Goal: Check status: Check status

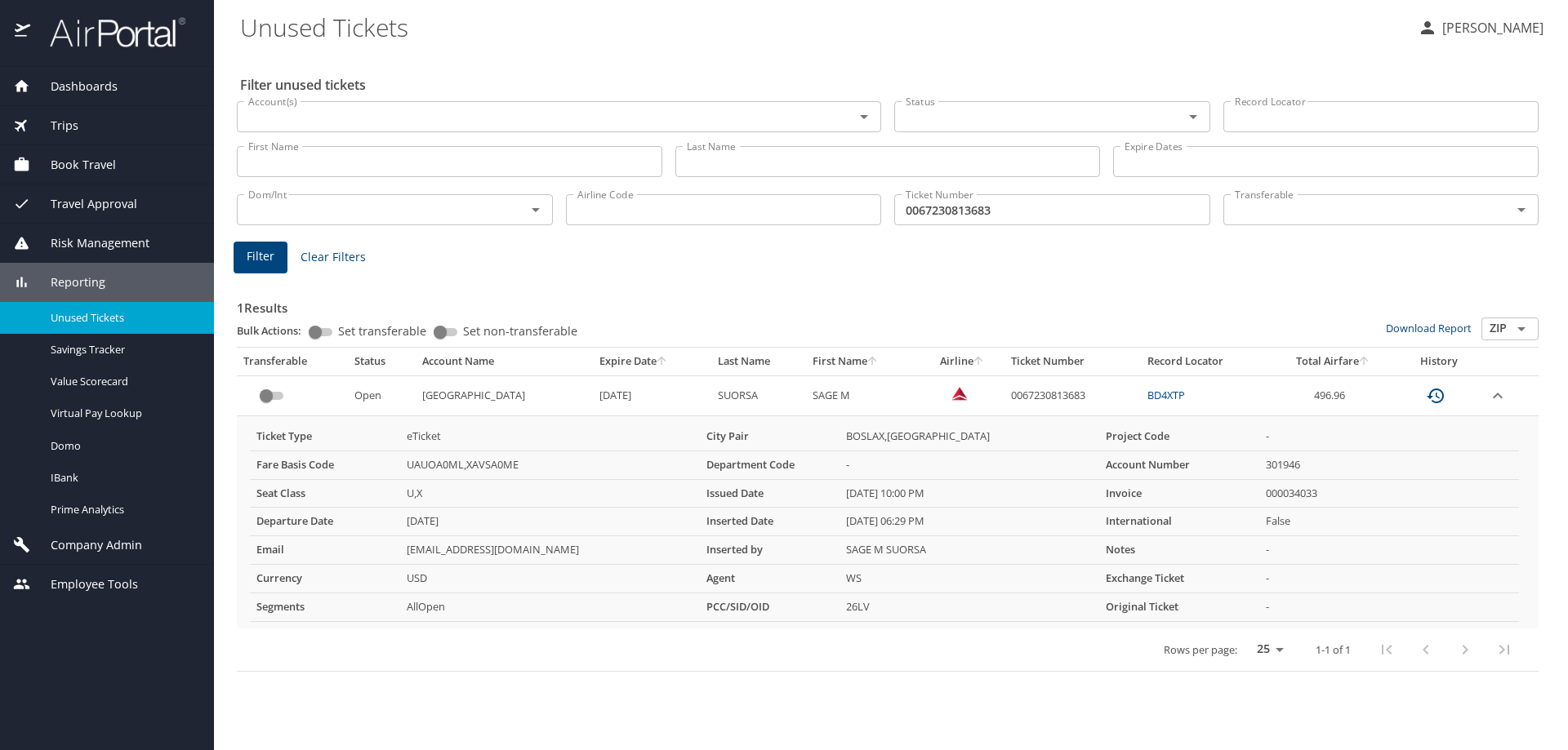
click at [299, 154] on input "First Name" at bounding box center [450, 162] width 426 height 31
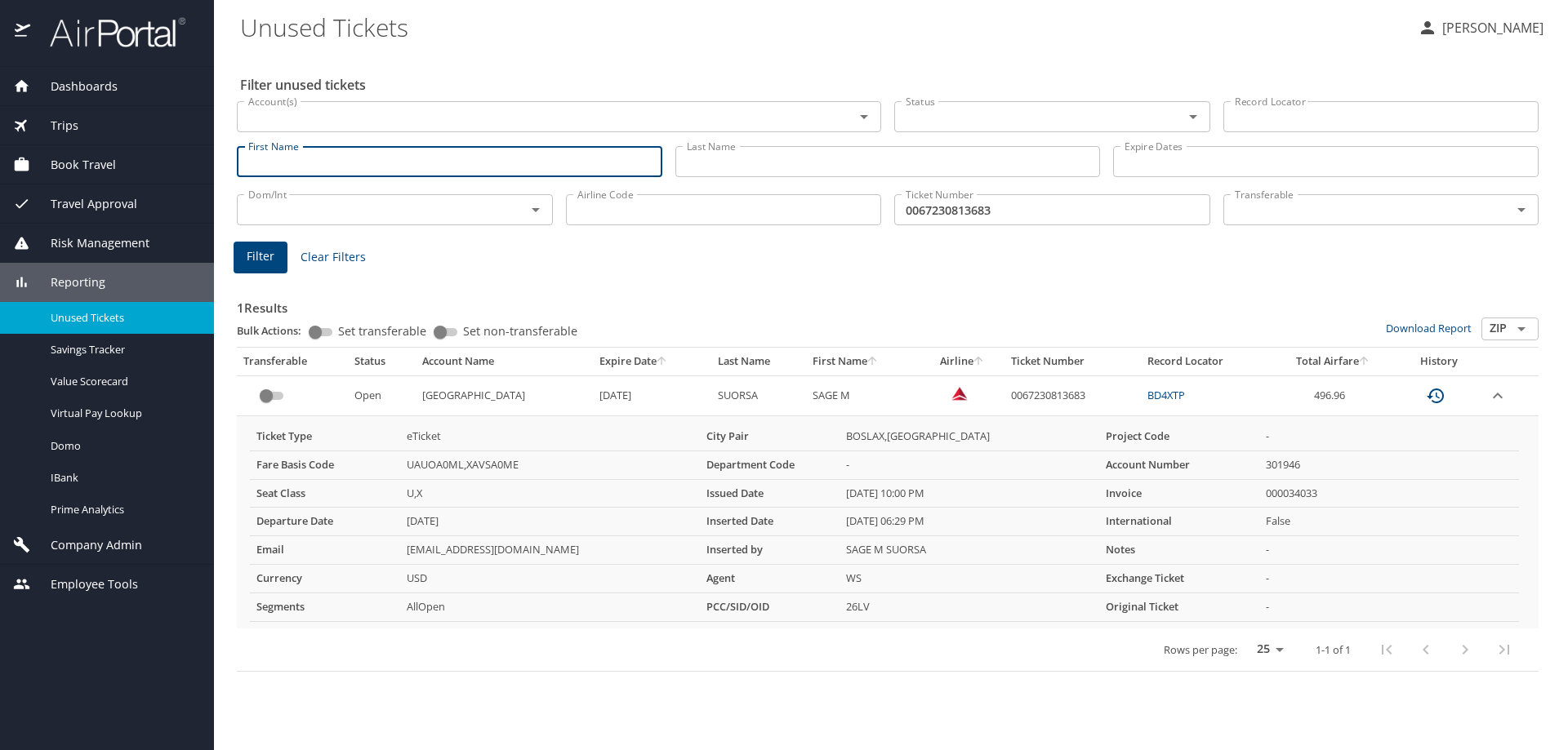
type input "S"
type input "SHAUNA T"
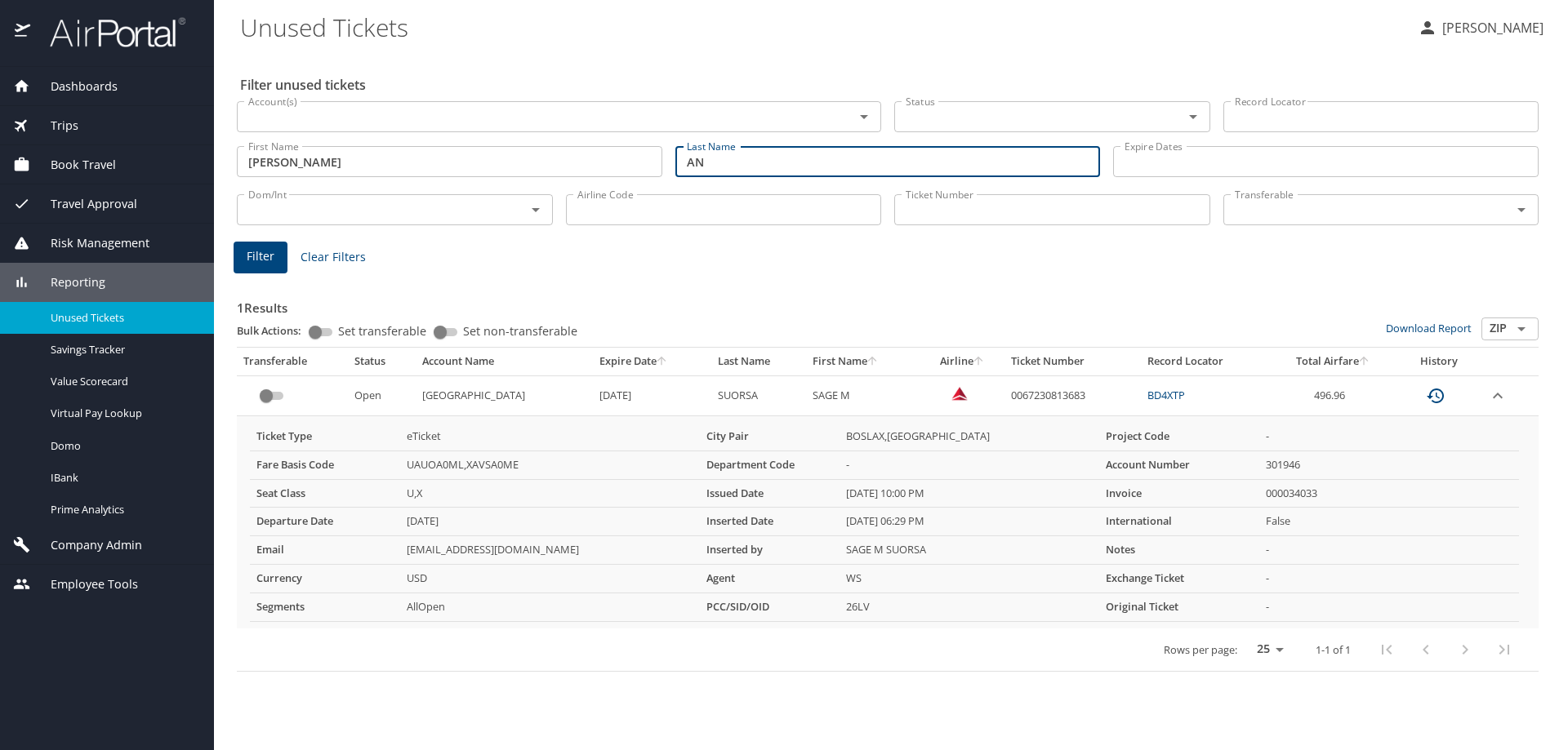
type input "A"
type input "LANDRY"
click at [275, 253] on button "Filter" at bounding box center [261, 257] width 54 height 32
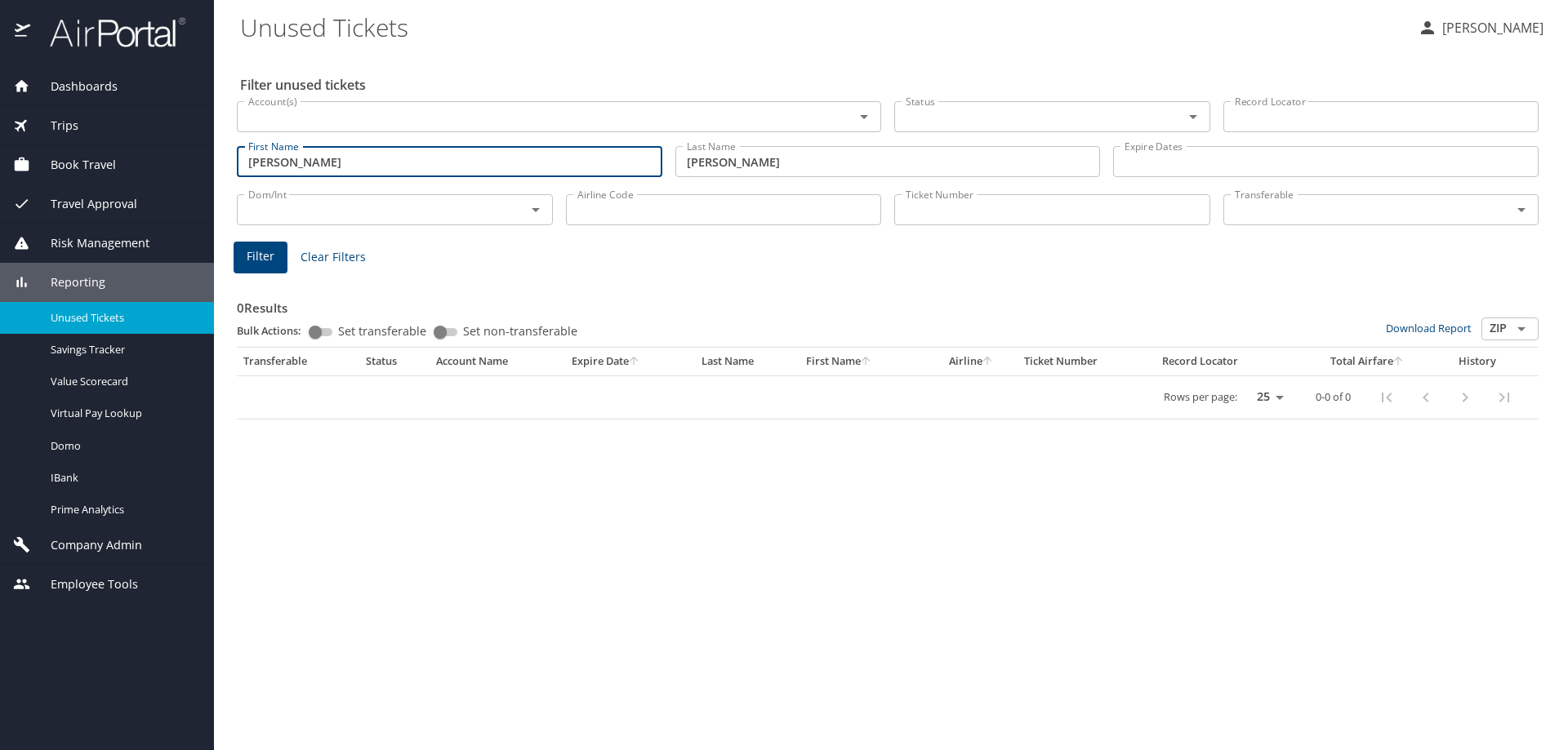
click at [332, 163] on input "SHAUNA T" at bounding box center [450, 162] width 426 height 31
click at [263, 260] on span "Filter" at bounding box center [261, 257] width 28 height 20
drag, startPoint x: 358, startPoint y: 156, endPoint x: 298, endPoint y: 162, distance: 60.3
click at [298, 162] on input "SHAUNA TERRELL" at bounding box center [450, 162] width 426 height 31
type input "SHAUNA"
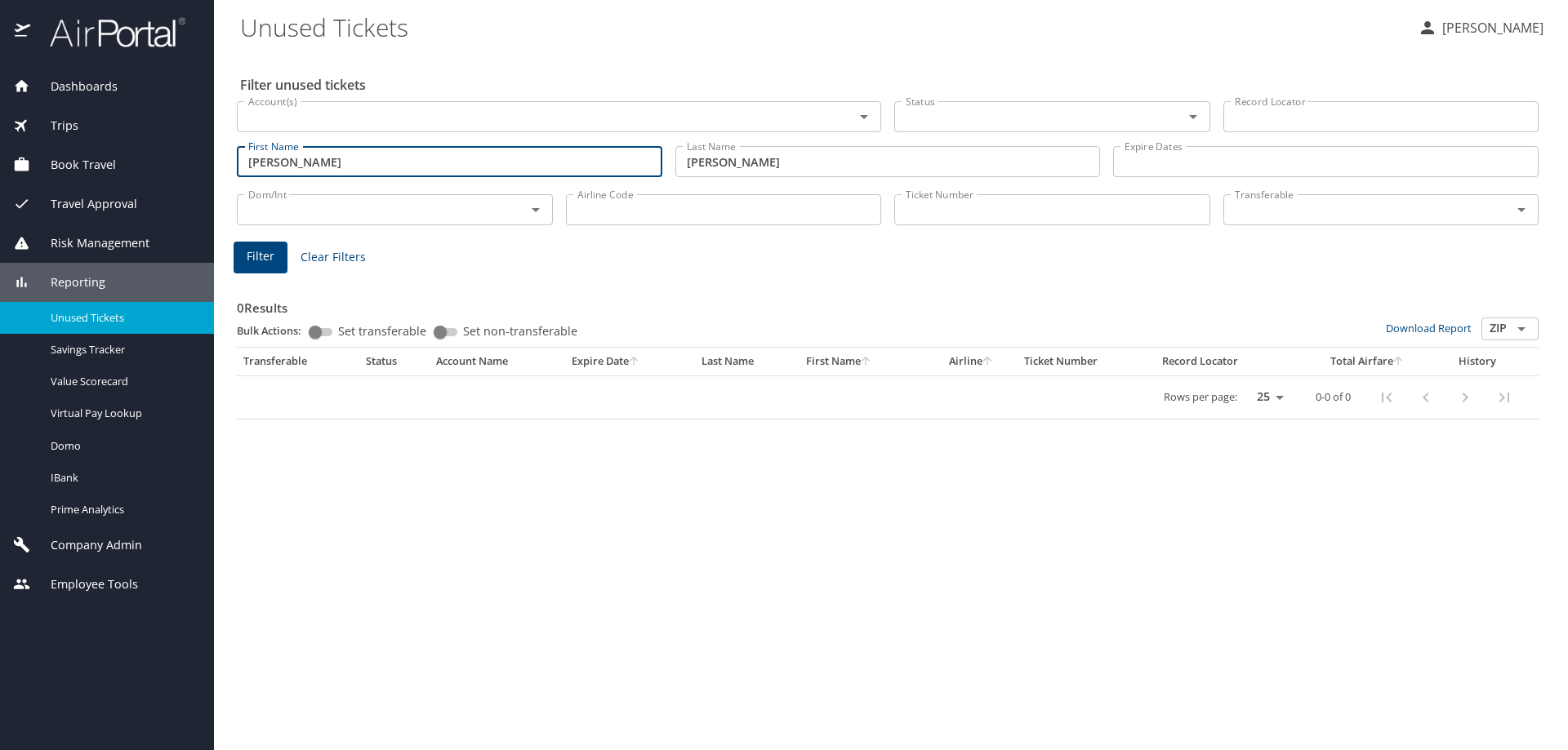
click at [1000, 214] on input "Ticket Number" at bounding box center [1052, 210] width 316 height 31
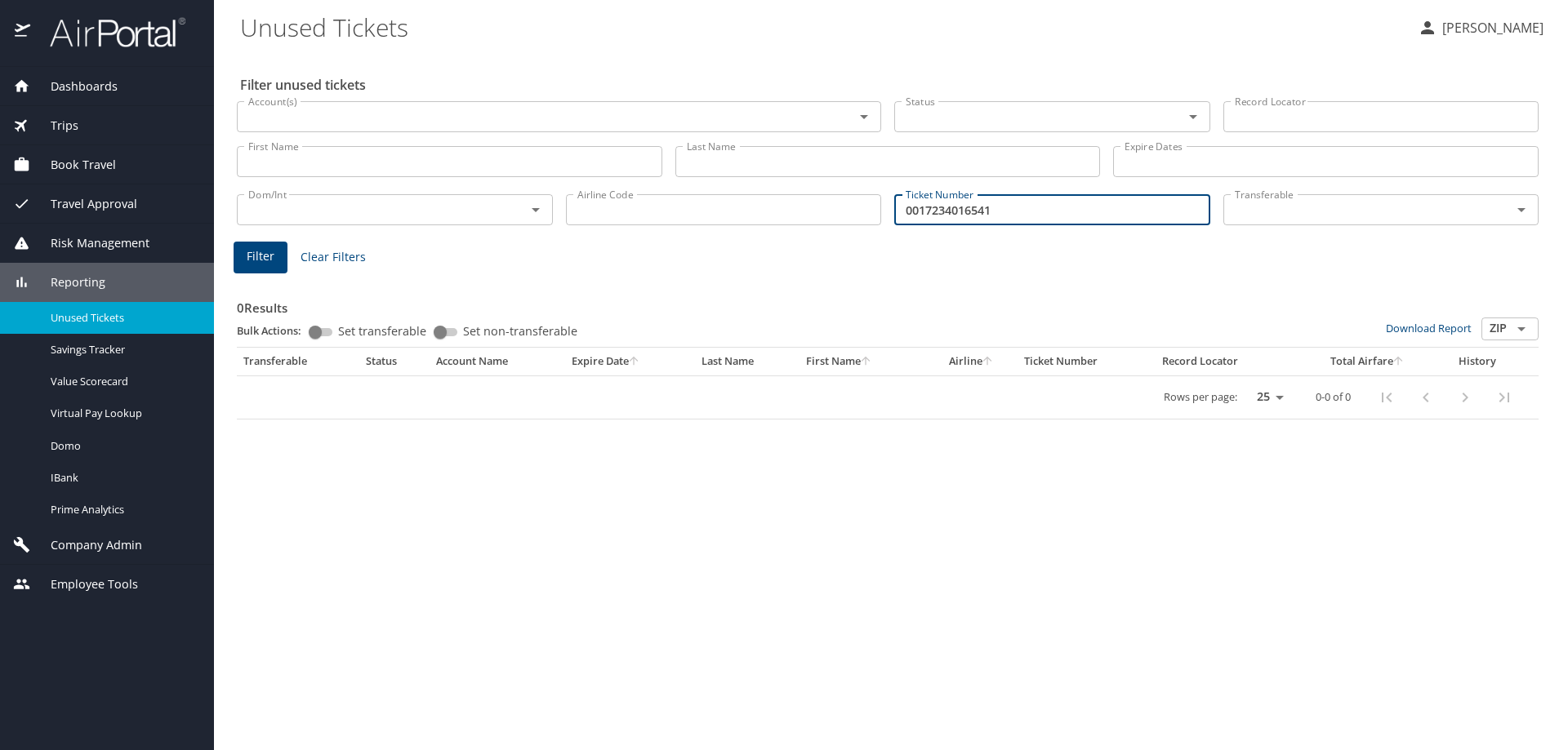
type input "0017234016541"
click at [272, 255] on span "Filter" at bounding box center [261, 257] width 28 height 20
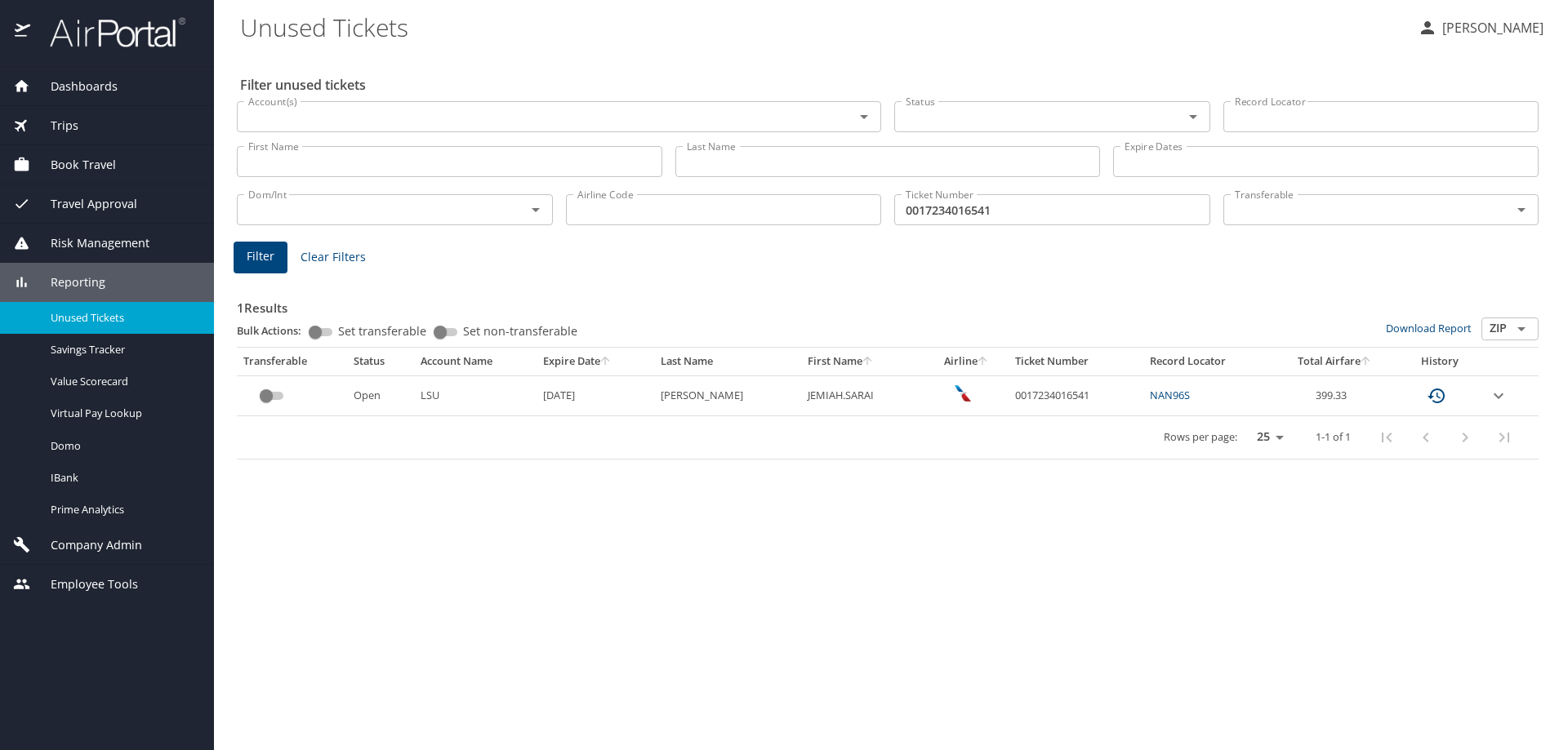
click at [1494, 391] on icon "expand row" at bounding box center [1499, 396] width 20 height 20
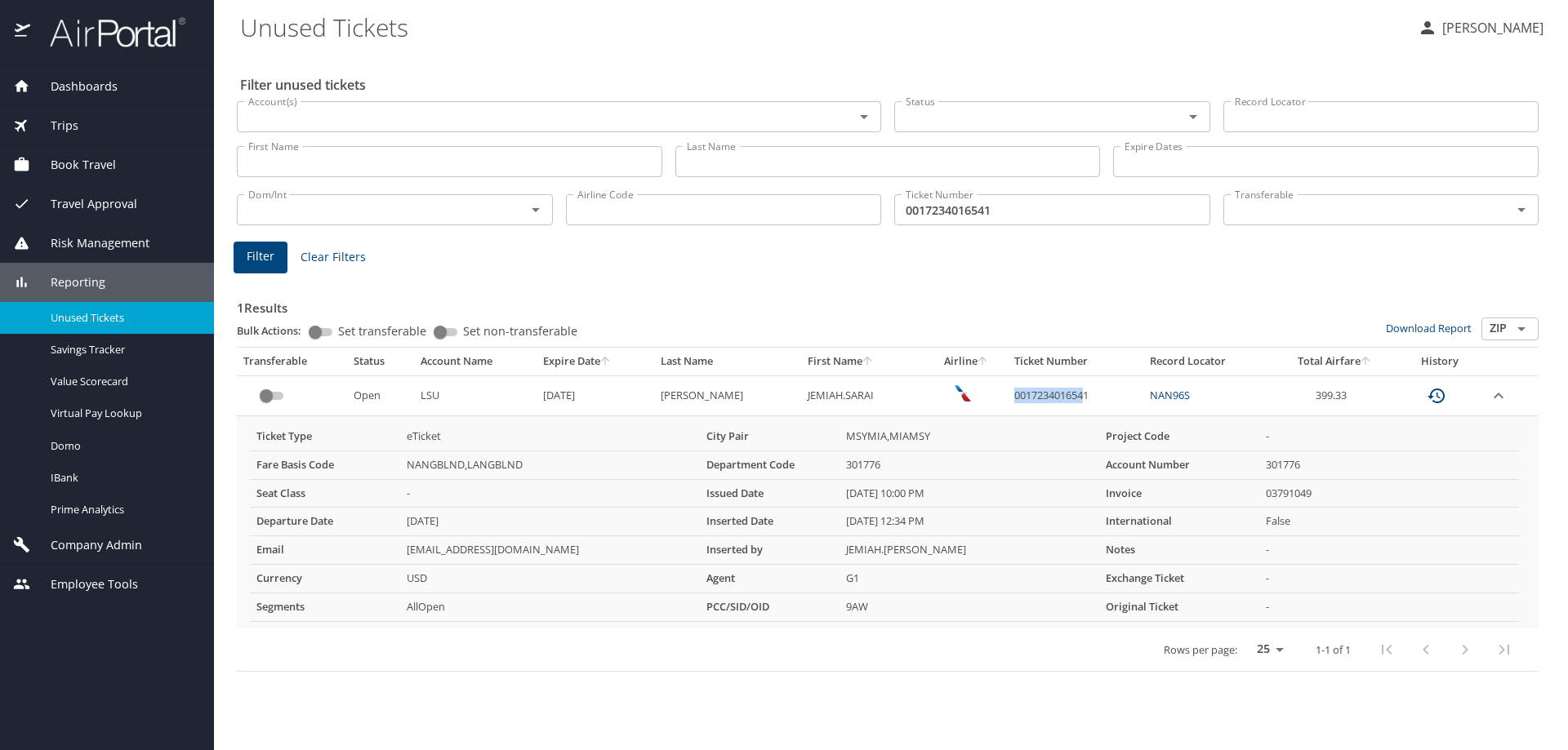
drag, startPoint x: 1067, startPoint y: 393, endPoint x: 996, endPoint y: 395, distance: 71.0
click at [1008, 395] on td "0017234016541" at bounding box center [1076, 395] width 136 height 40
click at [1090, 396] on td "0017234016541" at bounding box center [1076, 395] width 136 height 40
click at [1074, 391] on td "0017234016541" at bounding box center [1076, 395] width 136 height 40
drag, startPoint x: 1074, startPoint y: 391, endPoint x: 995, endPoint y: 398, distance: 79.3
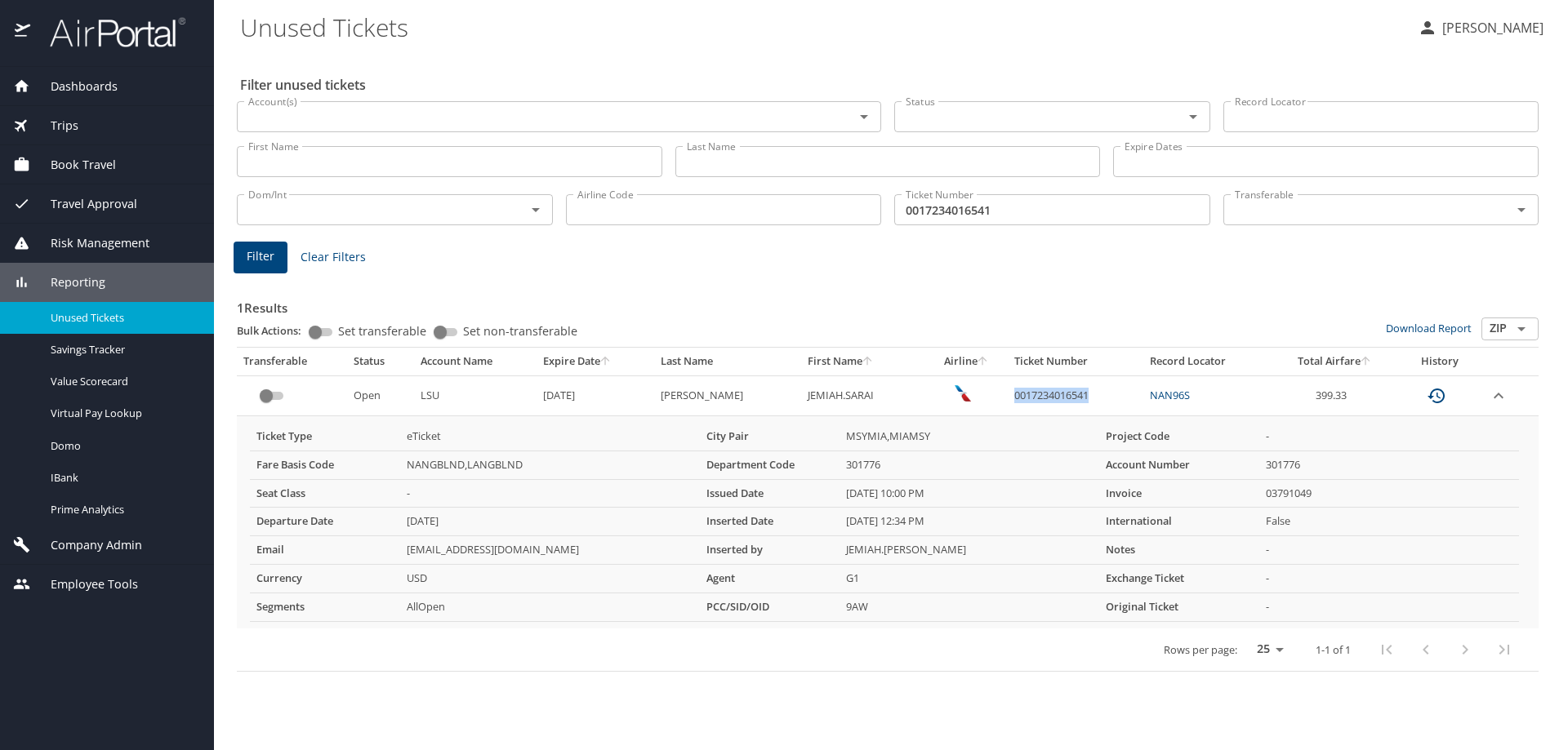
click at [1008, 398] on td "0017234016541" at bounding box center [1076, 395] width 136 height 40
copy td "0017234016541"
click at [78, 127] on div "Trips" at bounding box center [107, 126] width 188 height 18
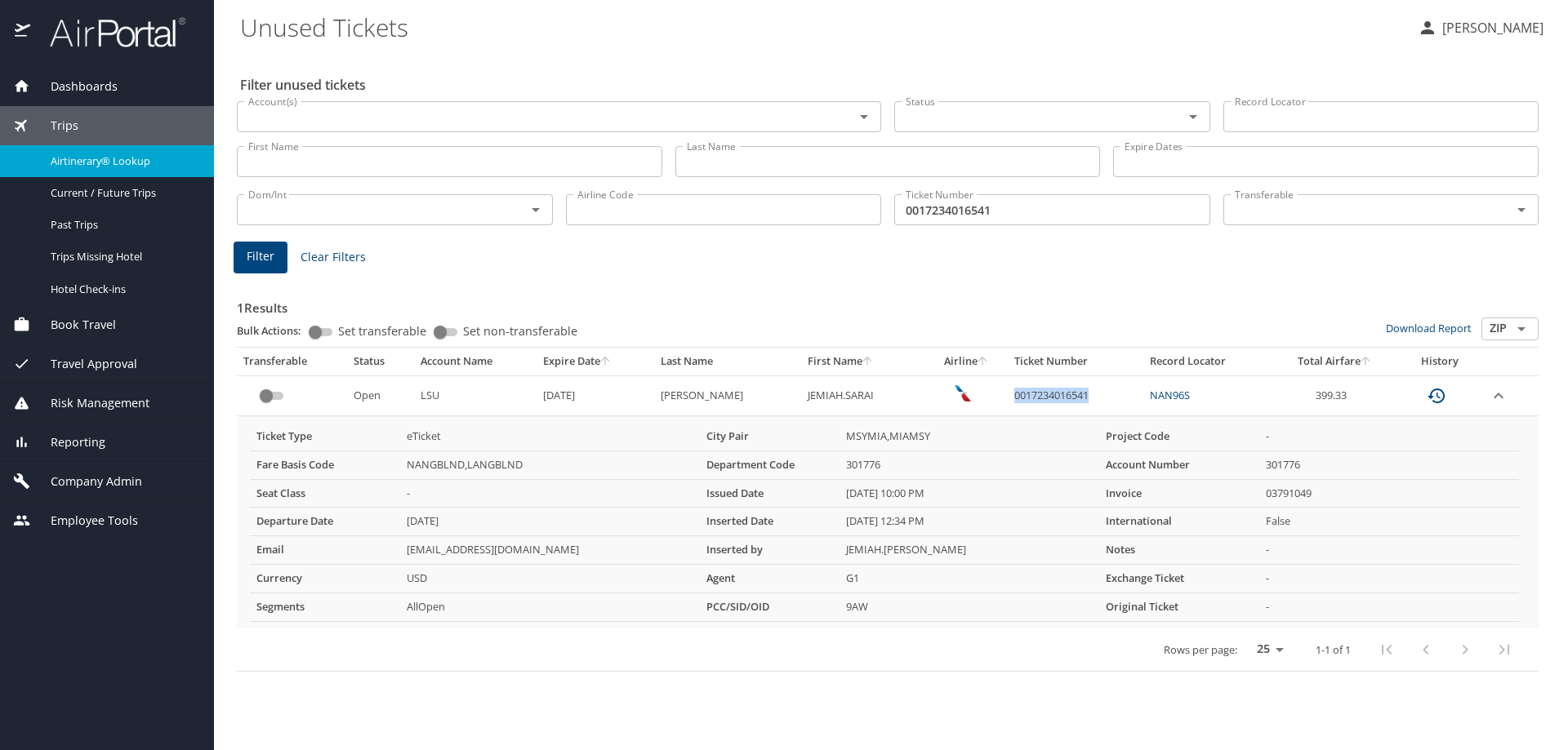
click at [92, 163] on span "Airtinerary® Lookup" at bounding box center [123, 161] width 144 height 16
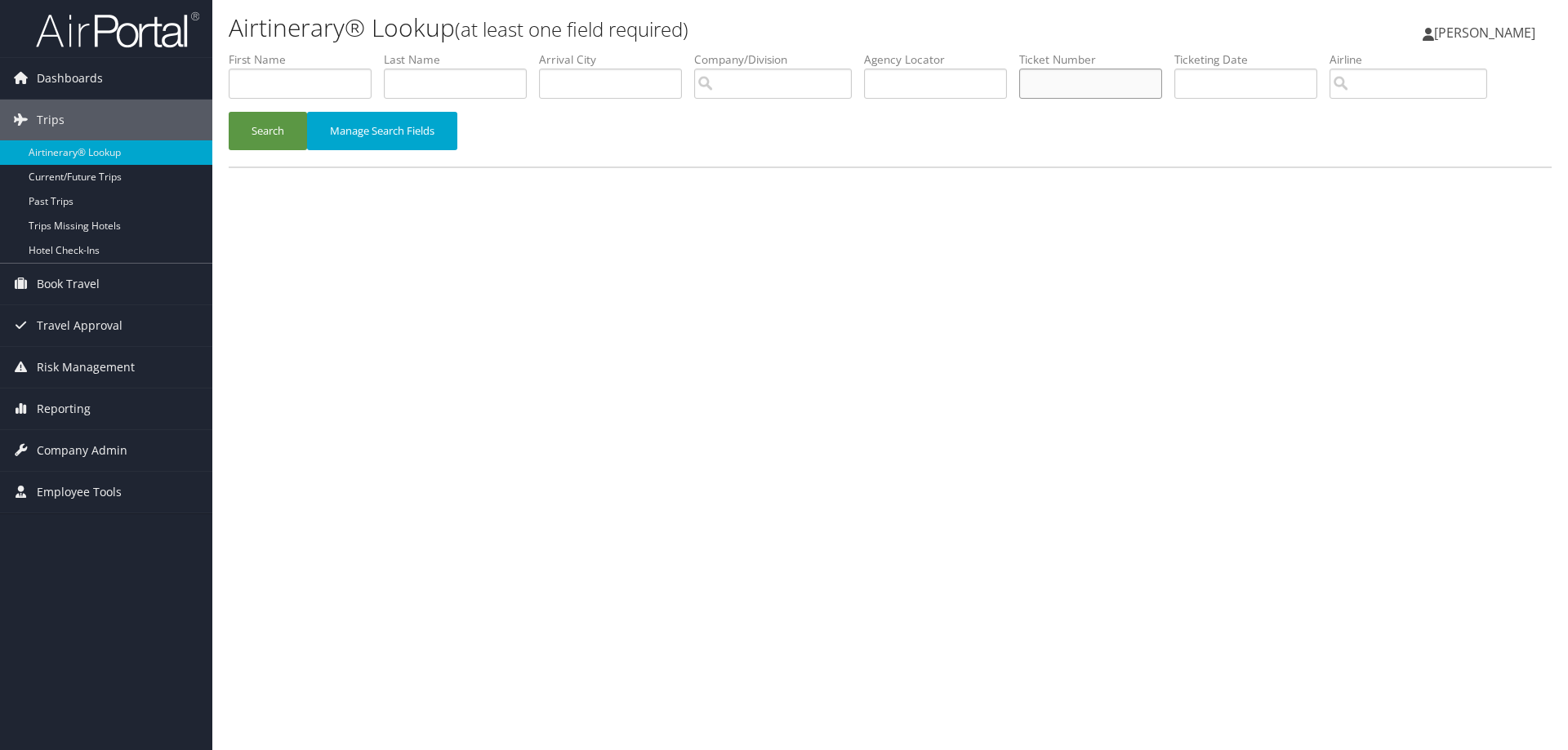
click at [1056, 83] on input "text" at bounding box center [1091, 83] width 143 height 30
paste input "0017234016541"
type input "0017234016541"
click at [263, 127] on button "Search" at bounding box center [268, 131] width 78 height 38
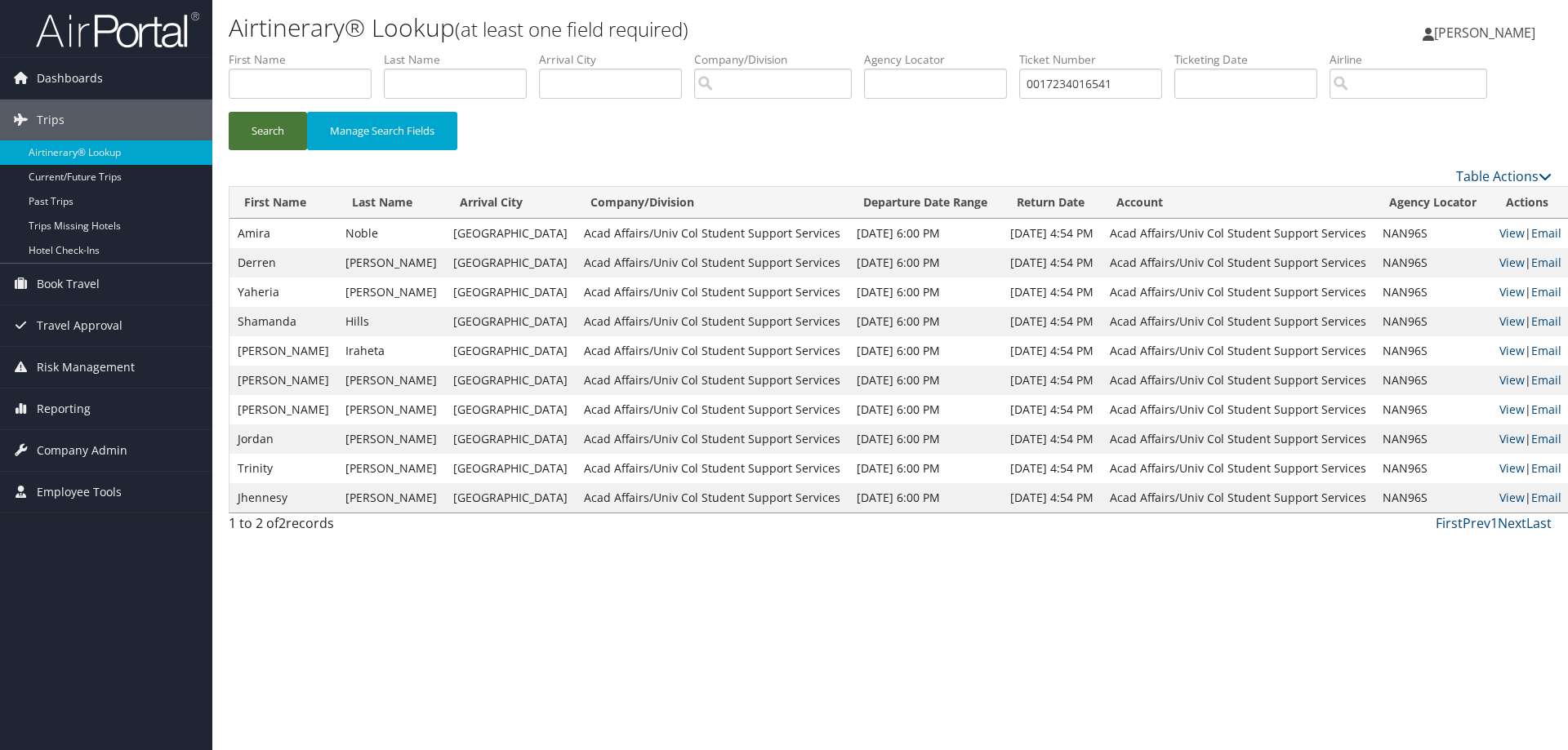
click at [257, 120] on button "Search" at bounding box center [268, 131] width 78 height 38
click at [1499, 237] on link "View" at bounding box center [1512, 233] width 25 height 16
